Goal: Transaction & Acquisition: Purchase product/service

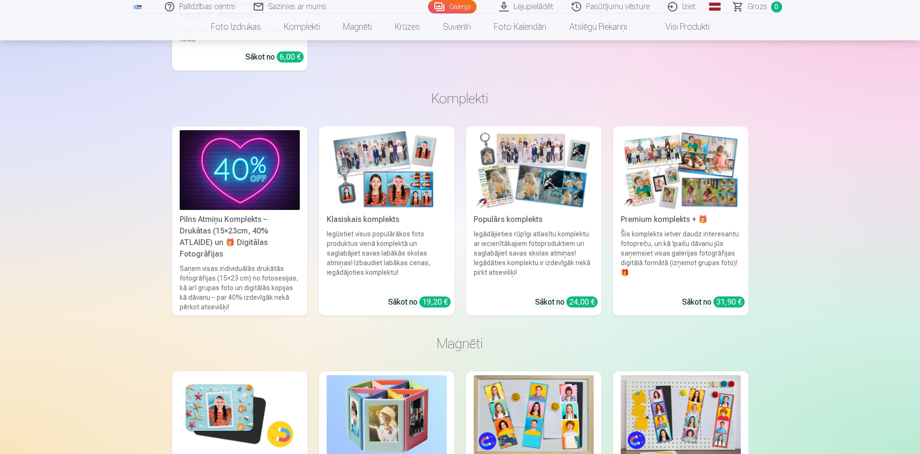
scroll to position [3170, 0]
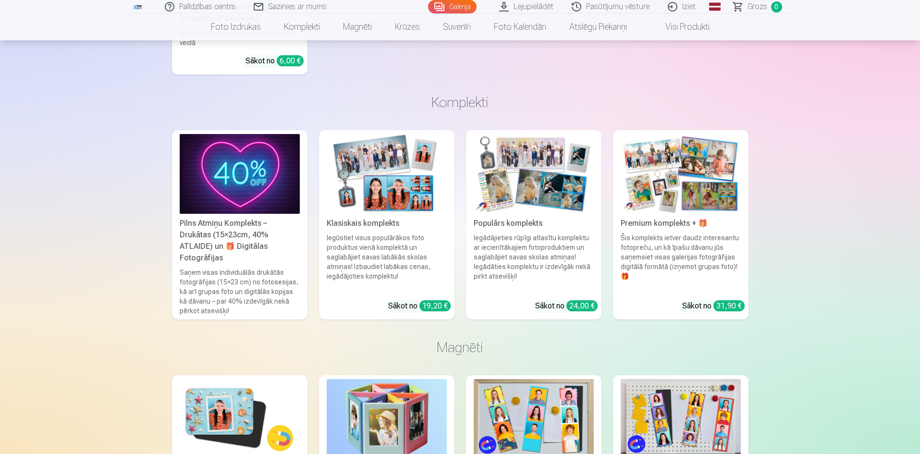
click at [521, 166] on img at bounding box center [534, 174] width 120 height 80
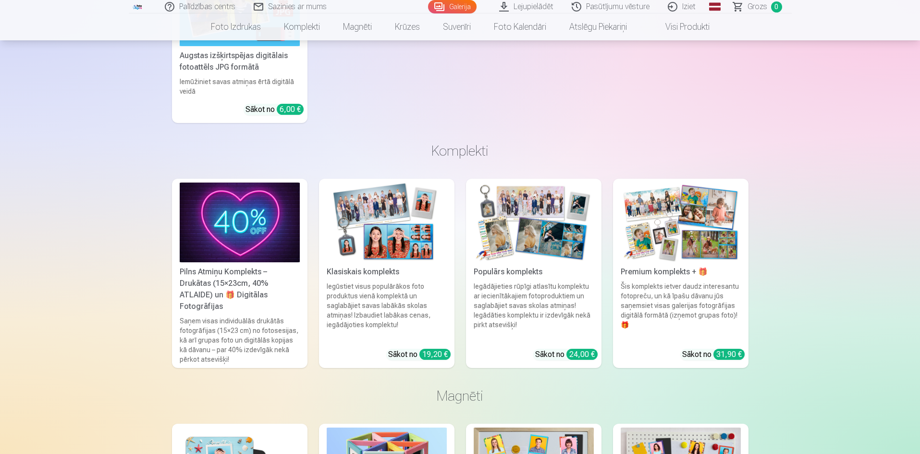
scroll to position [3122, 0]
drag, startPoint x: 362, startPoint y: 267, endPoint x: 367, endPoint y: 267, distance: 5.8
click at [362, 268] on div "Klasiskais komplekts" at bounding box center [387, 272] width 128 height 12
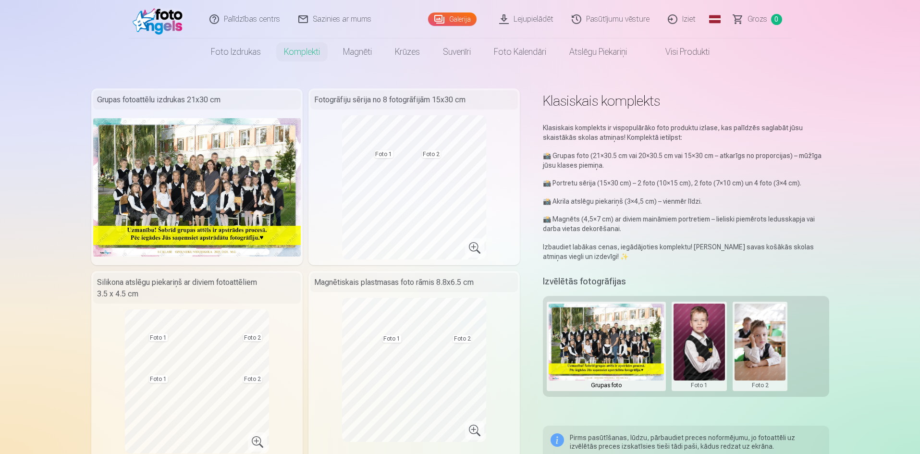
drag, startPoint x: 67, startPoint y: 0, endPoint x: 116, endPoint y: 80, distance: 93.2
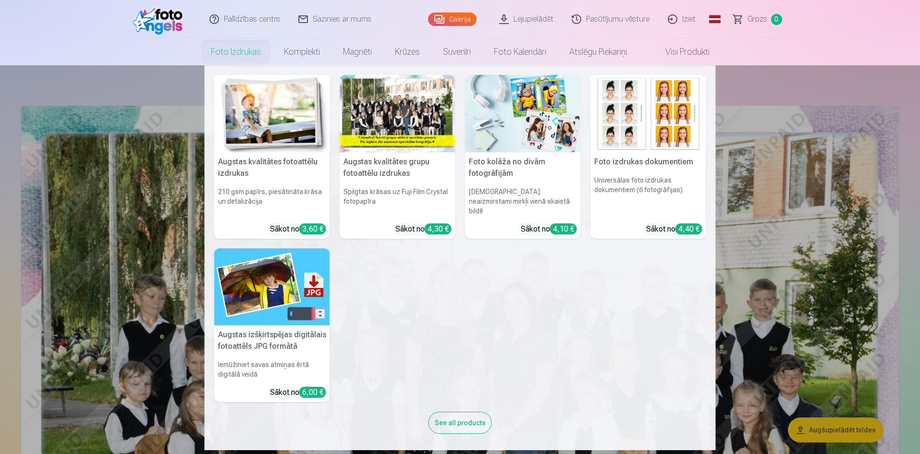
click at [364, 120] on div at bounding box center [398, 113] width 116 height 77
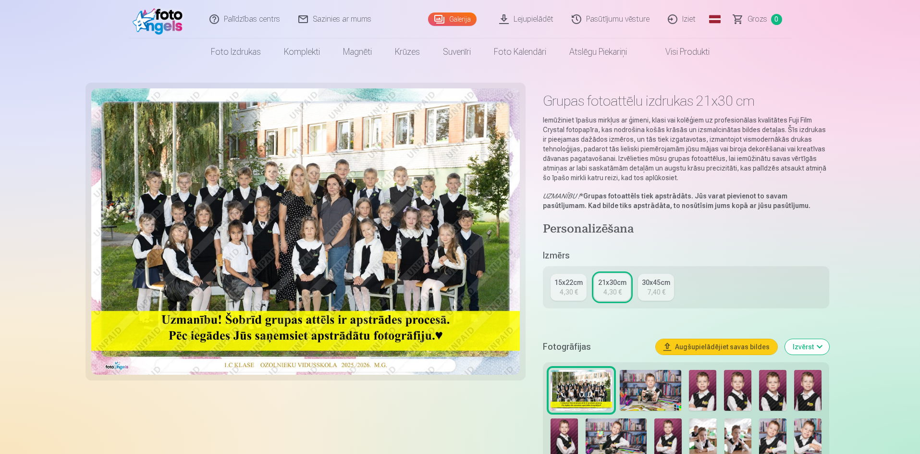
click at [616, 288] on div "4,30 €" at bounding box center [612, 292] width 18 height 10
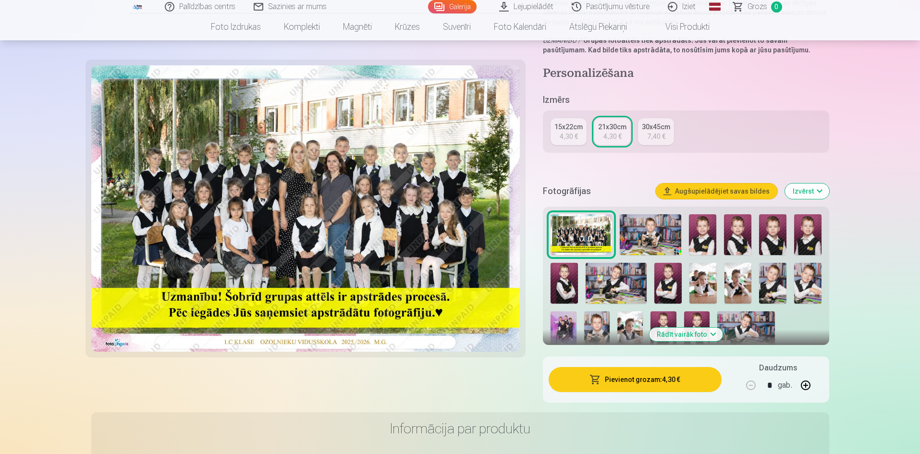
scroll to position [240, 0]
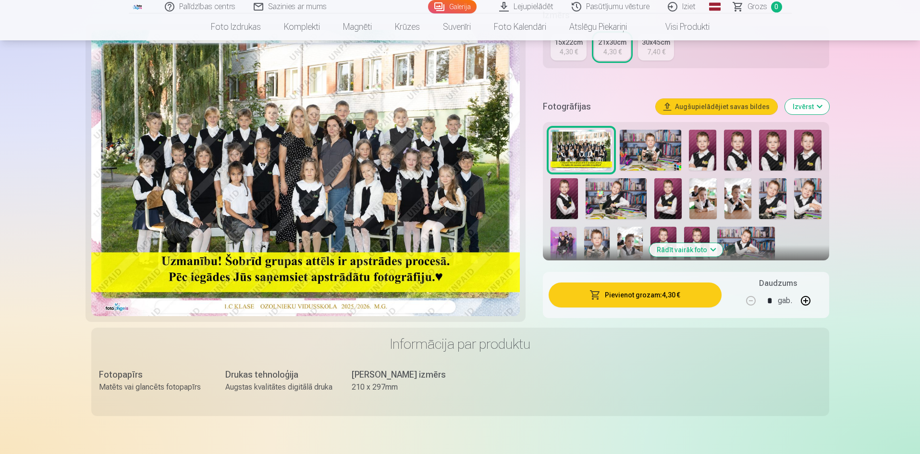
click at [625, 298] on button "Pievienot grozam : 4,30 €" at bounding box center [634, 294] width 172 height 25
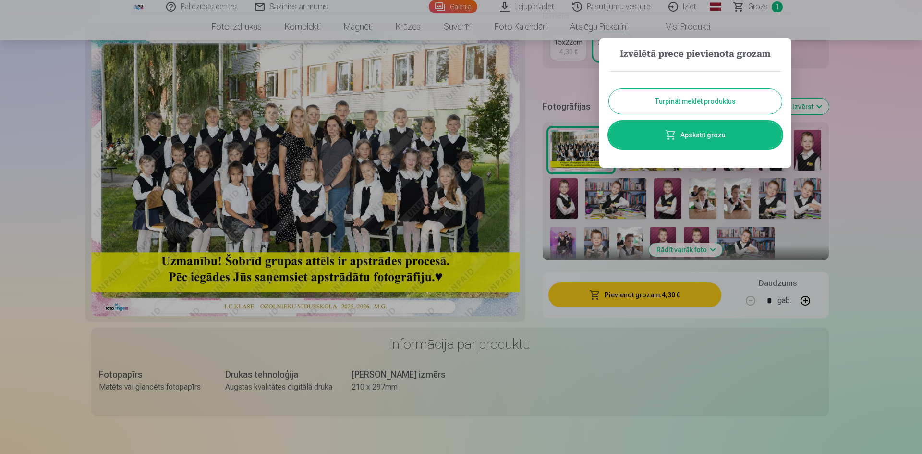
click at [657, 106] on button "Turpināt meklēt produktus" at bounding box center [695, 101] width 173 height 25
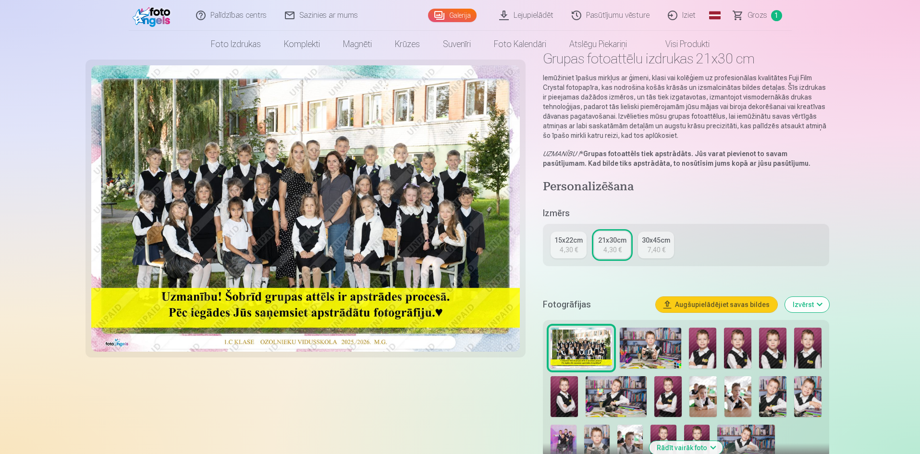
scroll to position [0, 0]
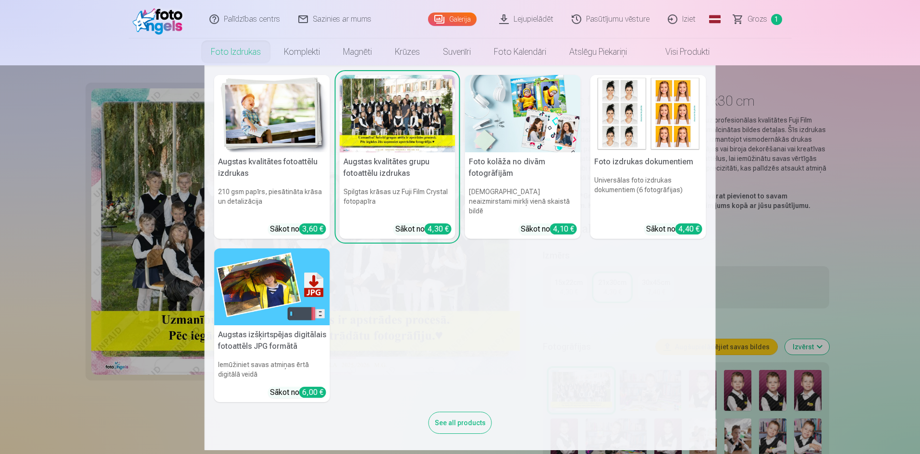
drag, startPoint x: 235, startPoint y: 54, endPoint x: 244, endPoint y: 61, distance: 11.6
click at [236, 55] on link "Foto izdrukas" at bounding box center [235, 51] width 73 height 27
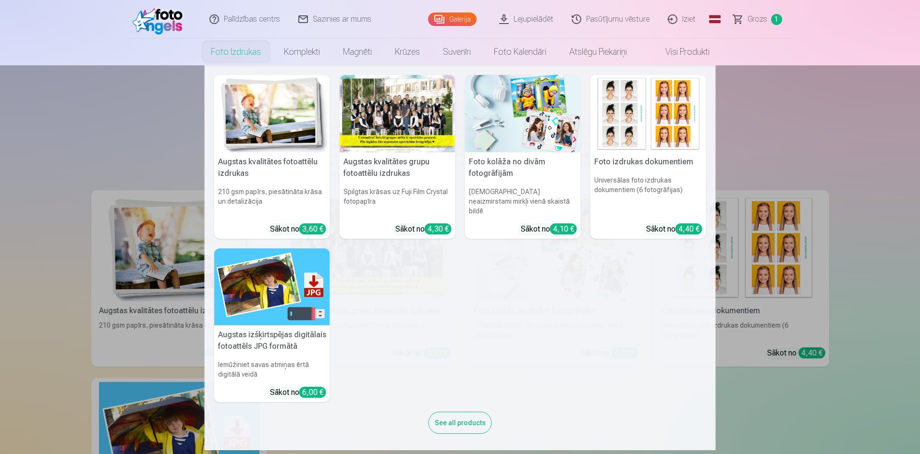
click at [620, 116] on img at bounding box center [648, 113] width 116 height 77
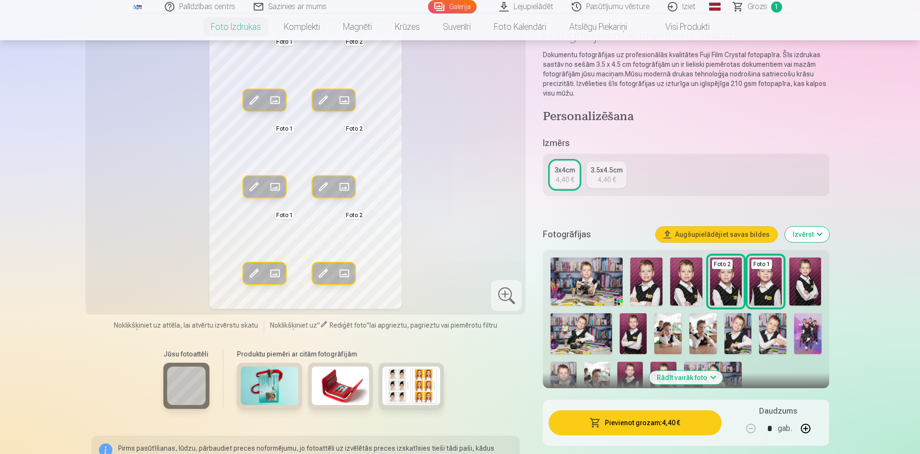
scroll to position [48, 0]
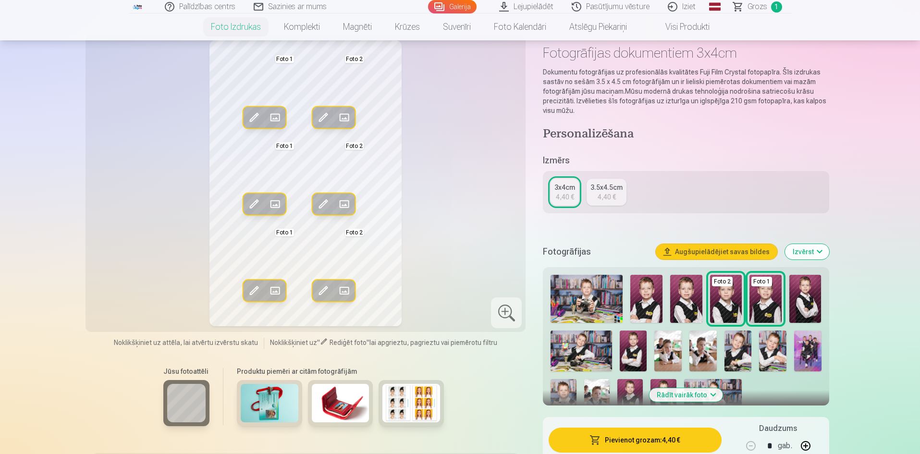
click at [589, 306] on img at bounding box center [586, 299] width 72 height 48
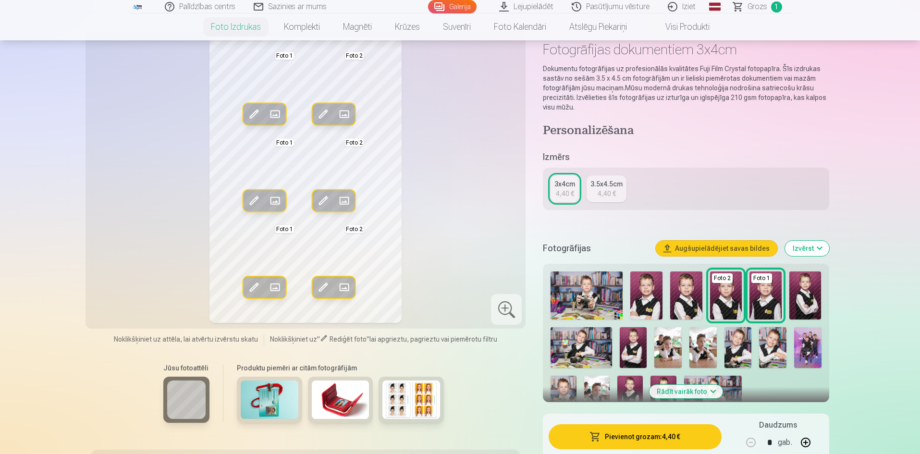
scroll to position [0, 0]
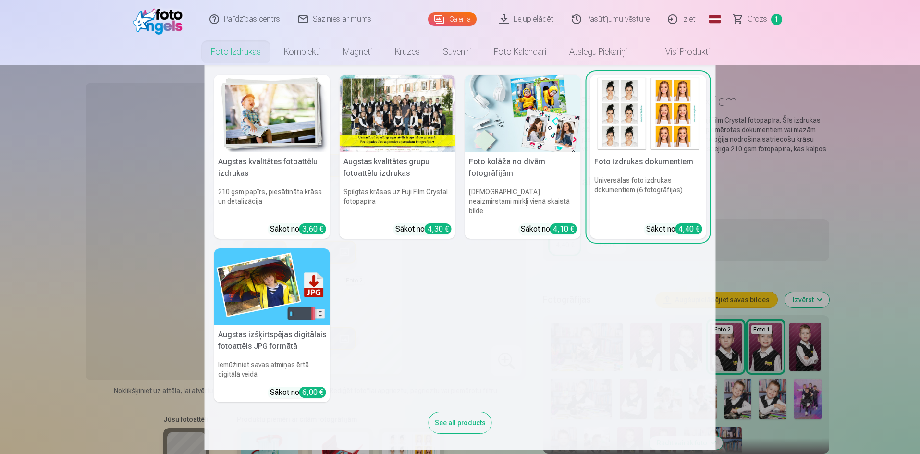
click at [277, 133] on img at bounding box center [272, 113] width 116 height 77
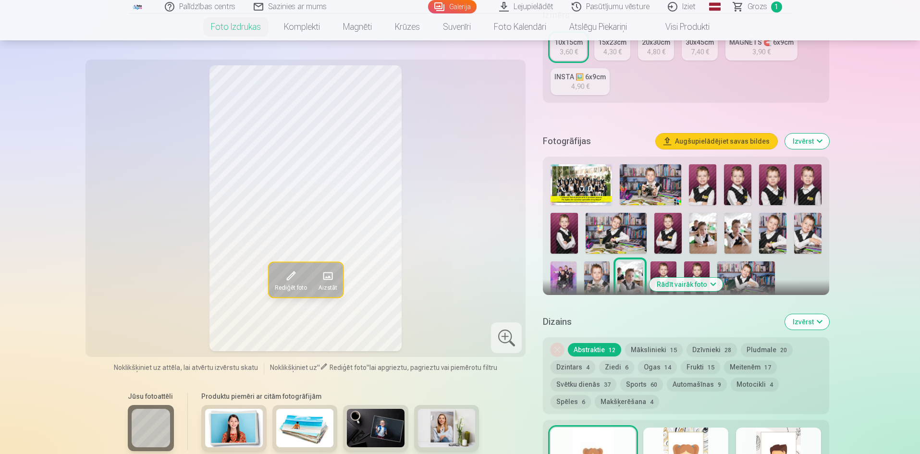
scroll to position [192, 0]
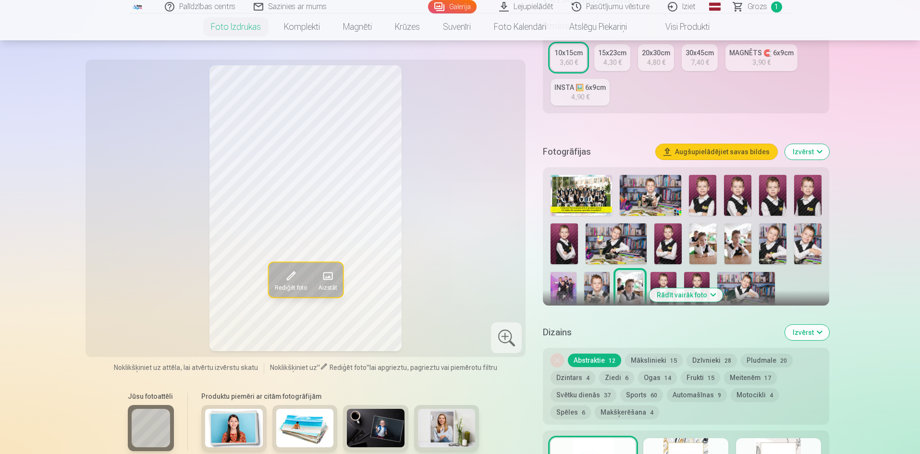
click at [562, 288] on img at bounding box center [562, 291] width 25 height 38
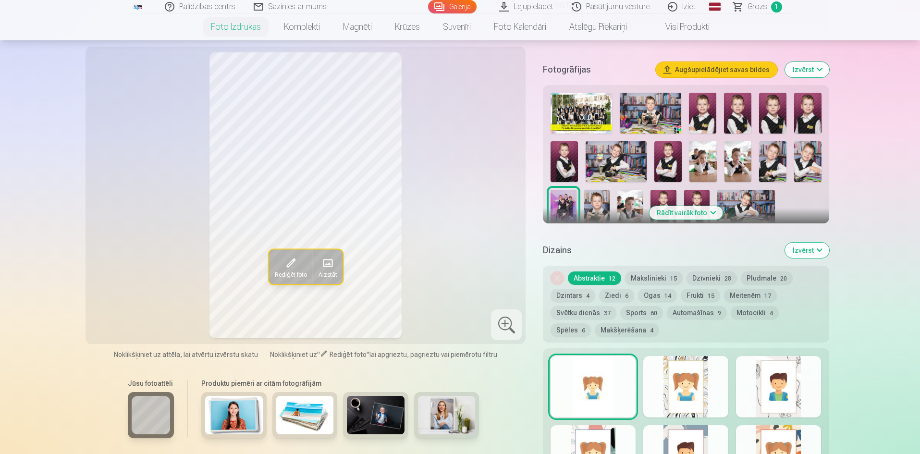
scroll to position [336, 0]
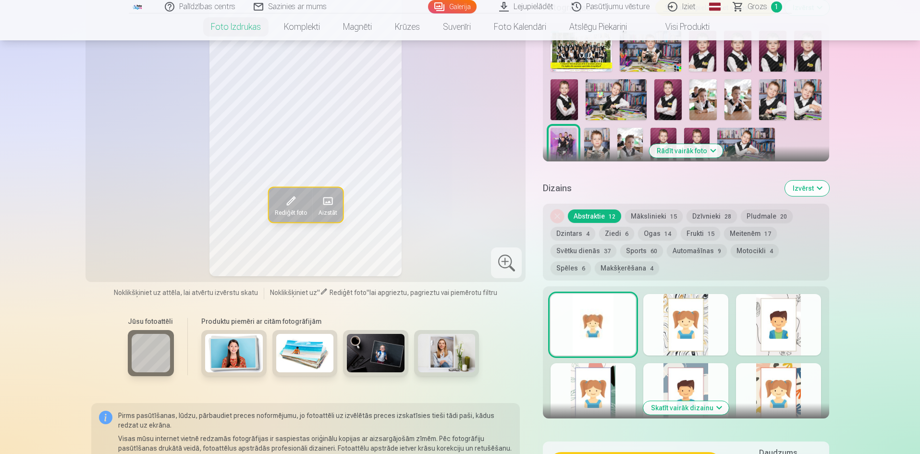
click at [591, 316] on div at bounding box center [592, 324] width 85 height 61
click at [668, 330] on div at bounding box center [685, 324] width 85 height 61
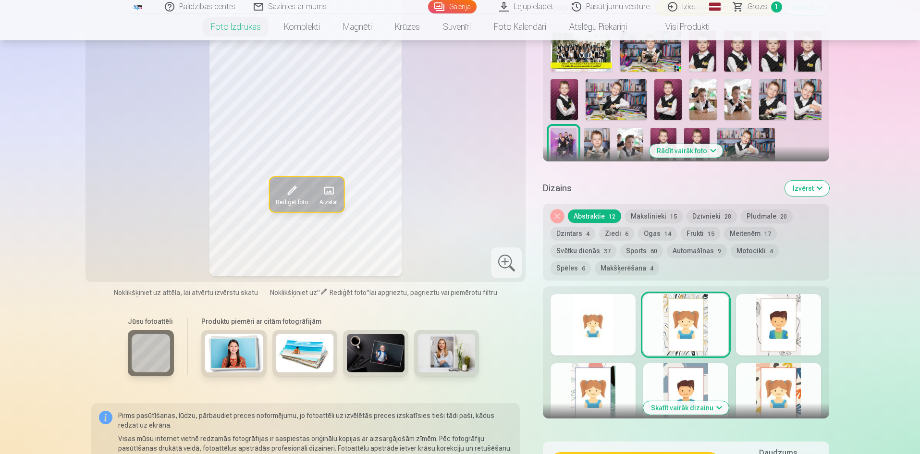
click at [780, 337] on div at bounding box center [778, 324] width 85 height 61
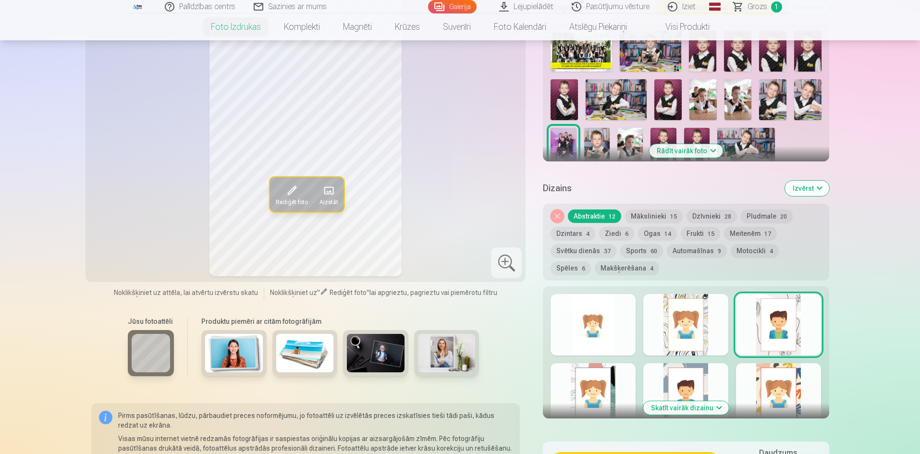
click at [585, 332] on div at bounding box center [592, 324] width 85 height 61
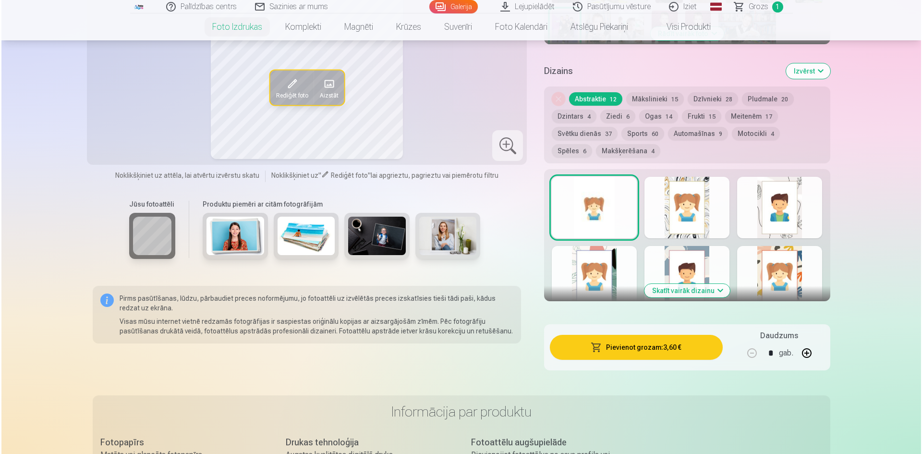
scroll to position [480, 0]
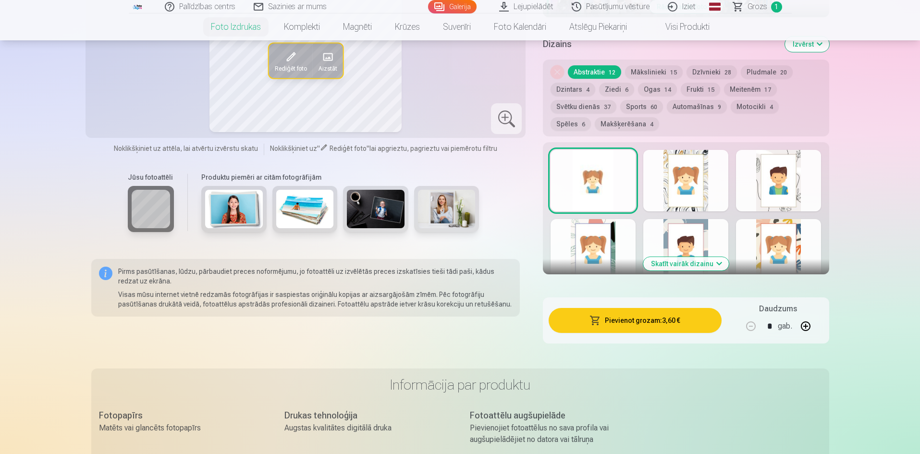
click at [613, 325] on button "Pievienot grozam : 3,60 €" at bounding box center [634, 320] width 172 height 25
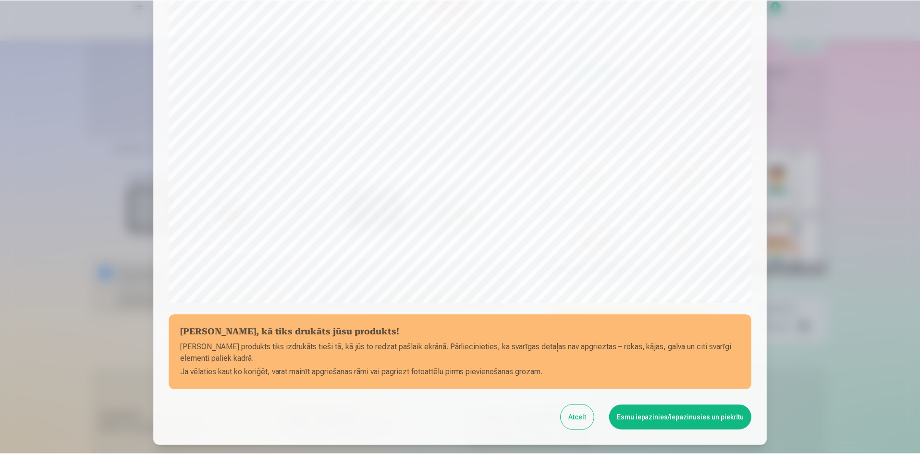
scroll to position [238, 0]
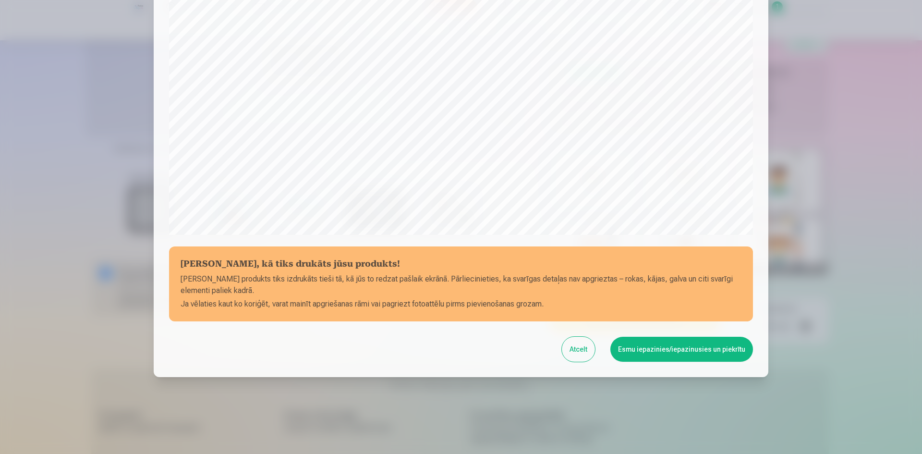
drag, startPoint x: 651, startPoint y: 350, endPoint x: 575, endPoint y: 319, distance: 81.9
click at [646, 350] on button "Esmu iepazinies/iepazinusies un piekrītu" at bounding box center [681, 349] width 143 height 25
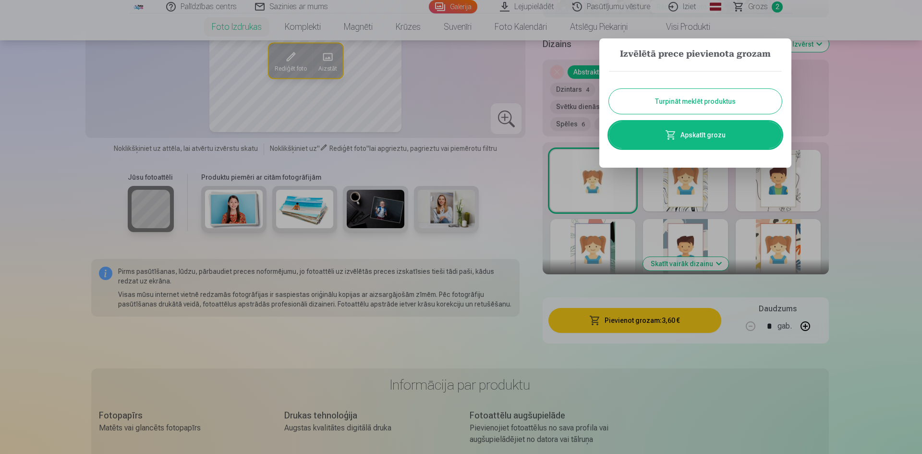
click at [633, 105] on button "Turpināt meklēt produktus" at bounding box center [695, 101] width 173 height 25
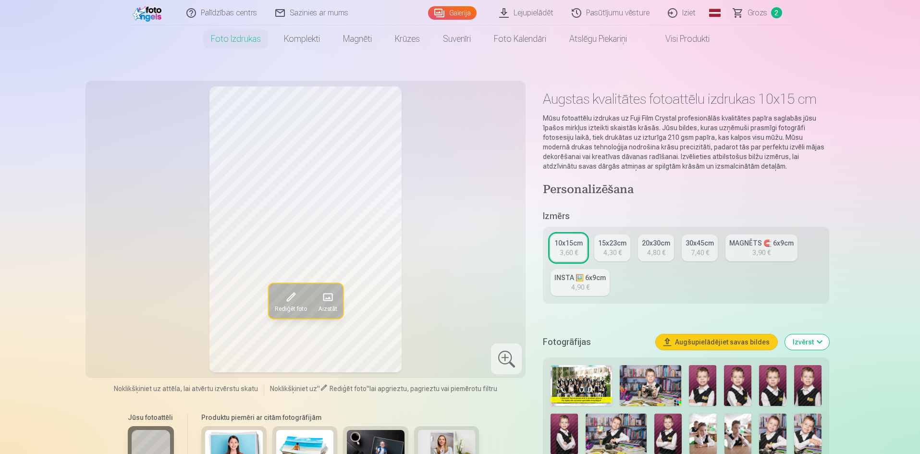
scroll to position [0, 0]
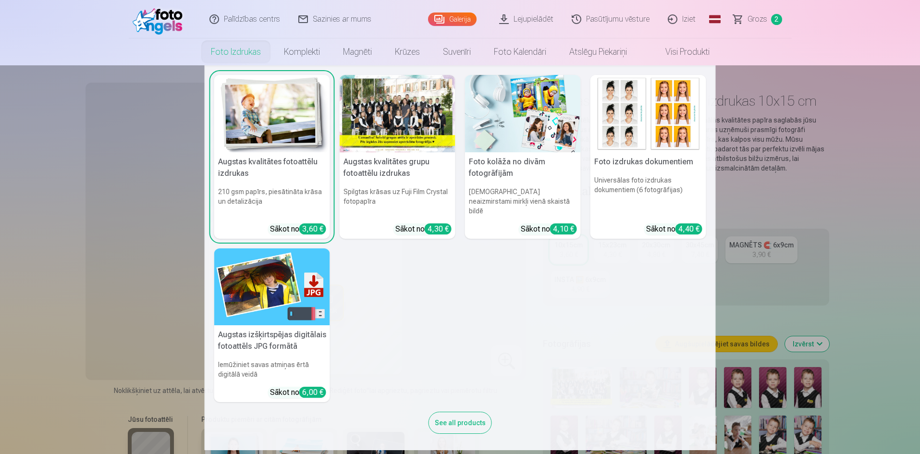
click at [238, 56] on link "Foto izdrukas" at bounding box center [235, 51] width 73 height 27
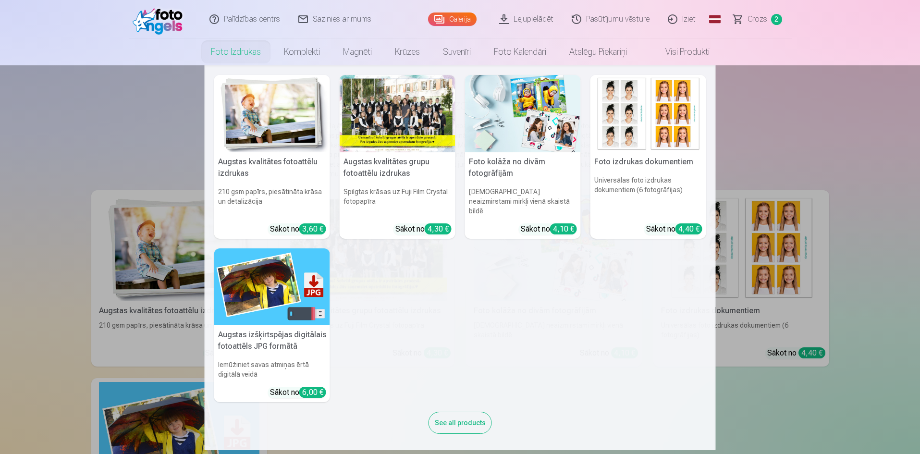
click at [629, 135] on img at bounding box center [648, 113] width 116 height 77
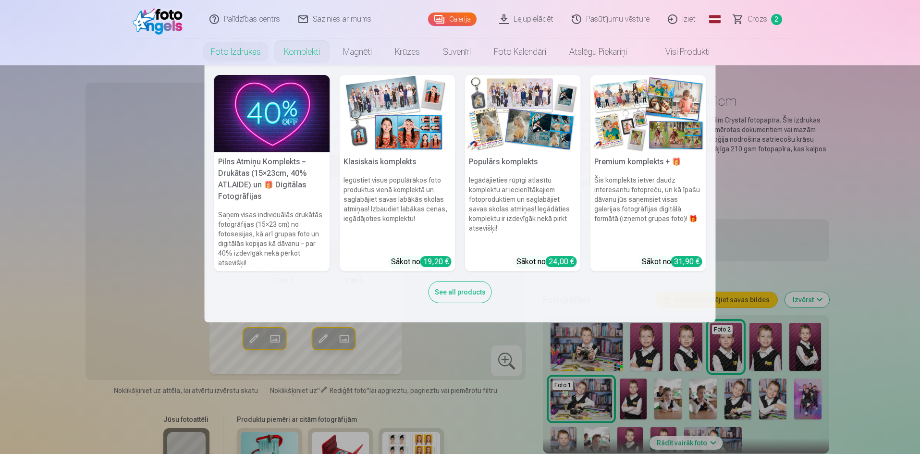
click at [387, 122] on img at bounding box center [398, 113] width 116 height 77
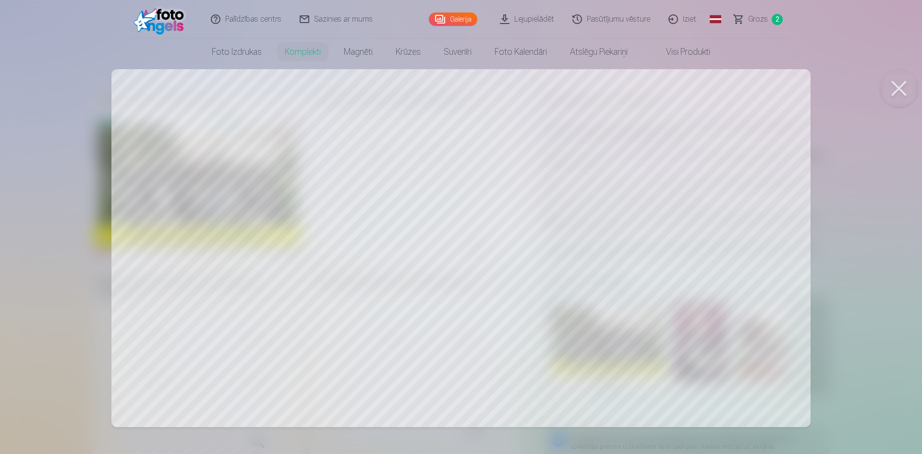
click at [469, 240] on div at bounding box center [461, 227] width 922 height 454
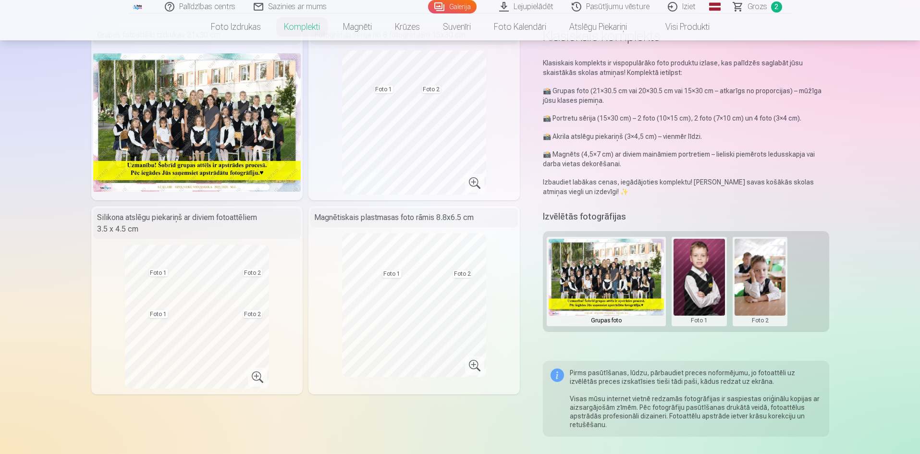
scroll to position [48, 0]
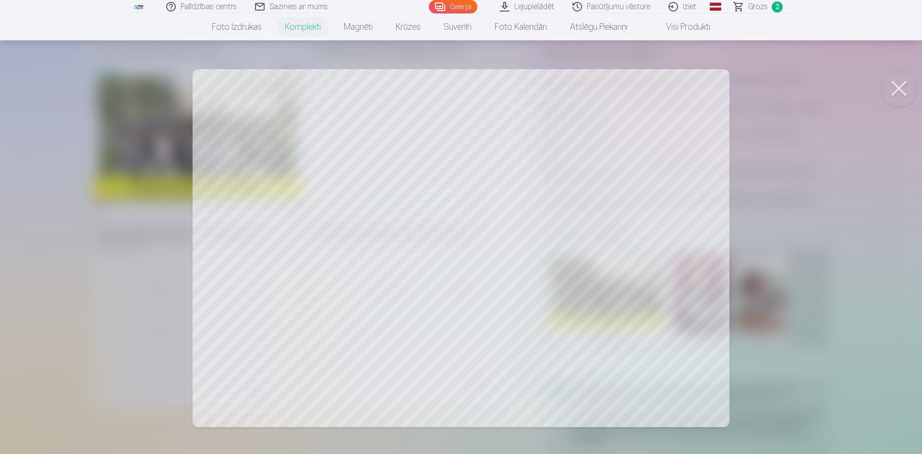
drag, startPoint x: 893, startPoint y: 92, endPoint x: 831, endPoint y: 159, distance: 91.1
click at [891, 100] on button at bounding box center [899, 88] width 38 height 38
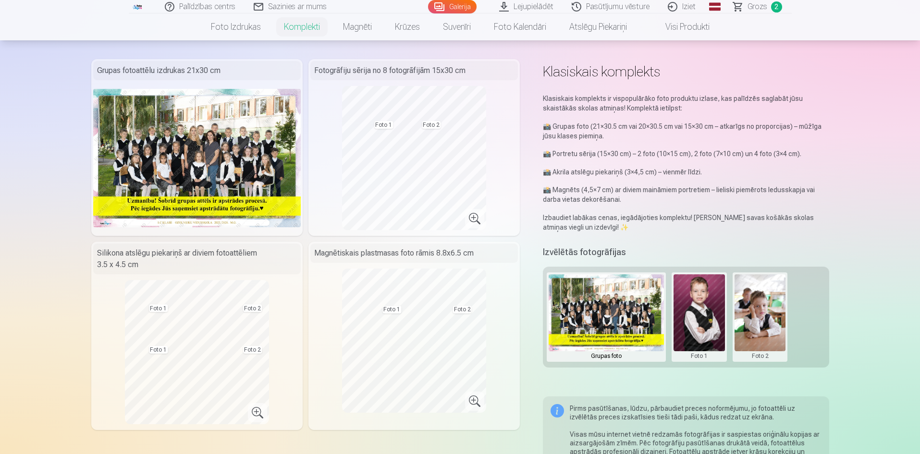
scroll to position [0, 0]
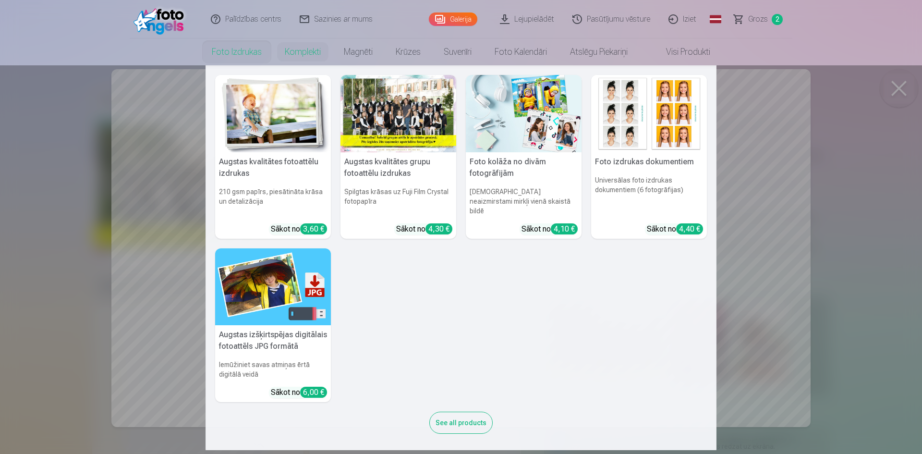
click at [656, 223] on div "Sākot no 4,40 €" at bounding box center [675, 229] width 56 height 12
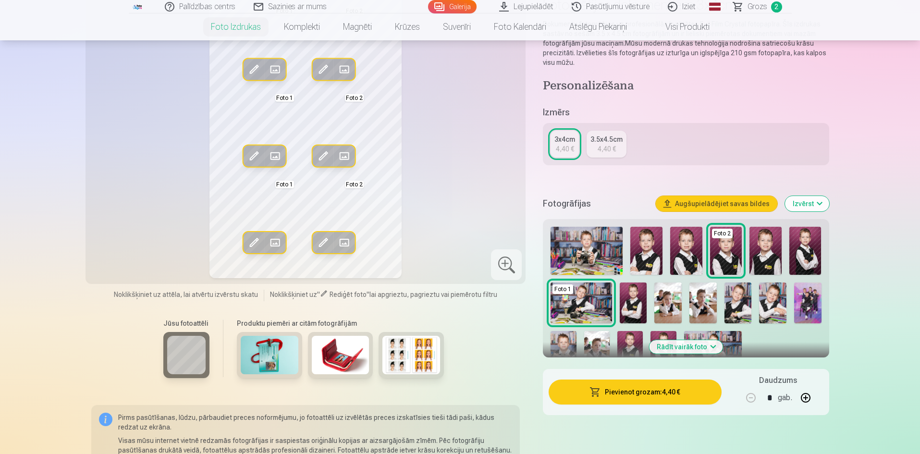
scroll to position [48, 0]
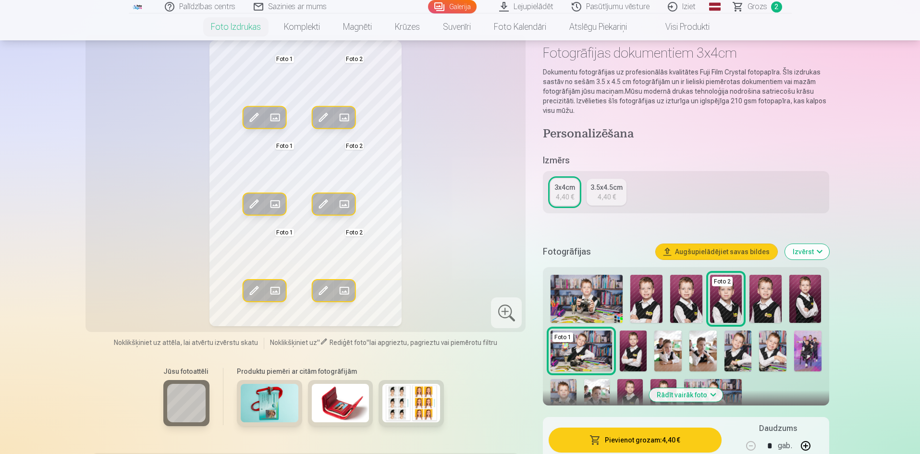
click at [646, 299] on img at bounding box center [646, 299] width 32 height 48
click at [729, 305] on img at bounding box center [726, 299] width 32 height 48
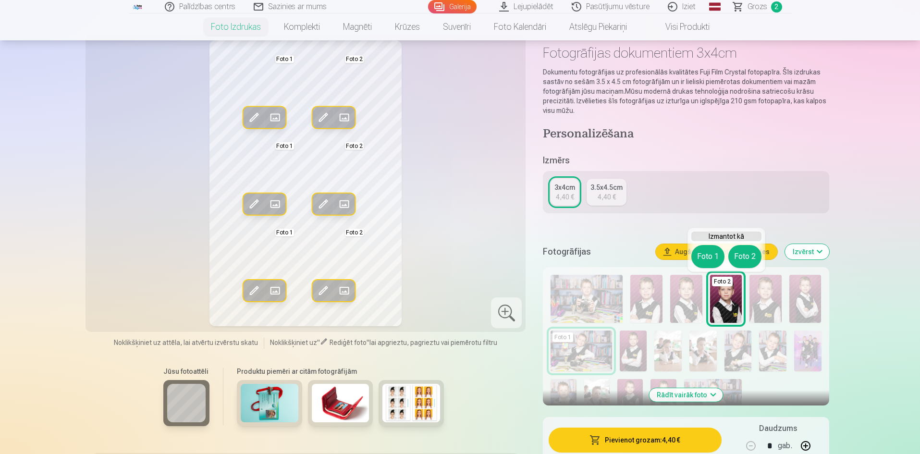
click at [729, 305] on img at bounding box center [726, 299] width 32 height 48
drag, startPoint x: 762, startPoint y: 304, endPoint x: 758, endPoint y: 310, distance: 7.6
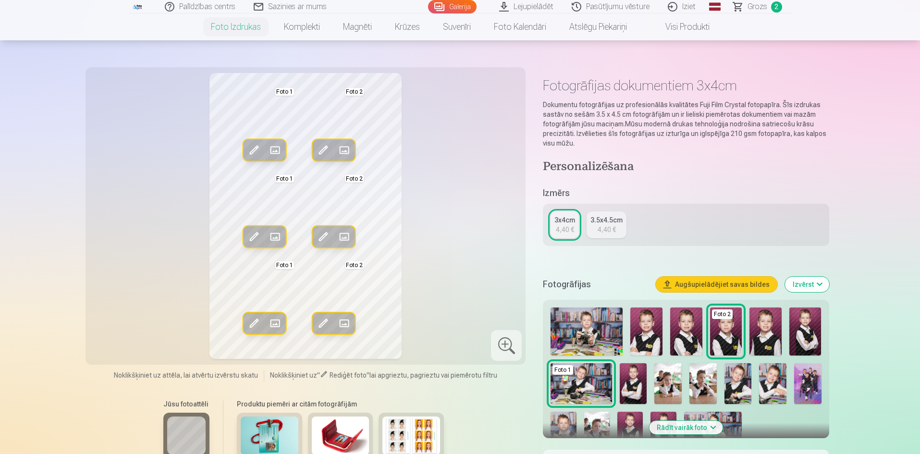
scroll to position [0, 0]
